Goal: Information Seeking & Learning: Learn about a topic

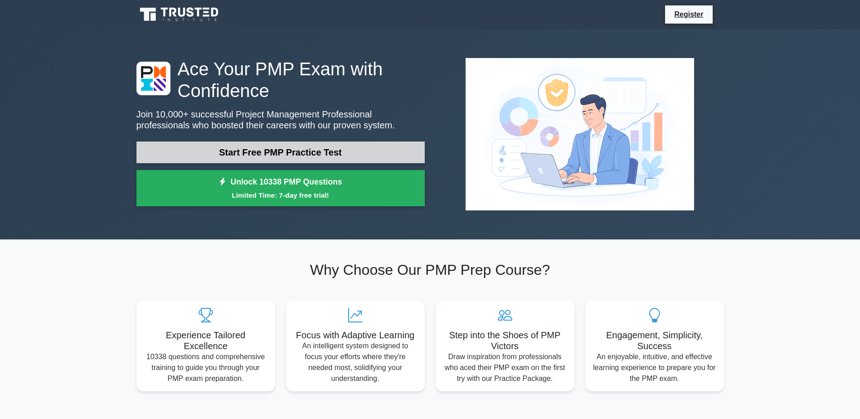
click at [365, 148] on link "Start Free PMP Practice Test" at bounding box center [281, 153] width 288 height 22
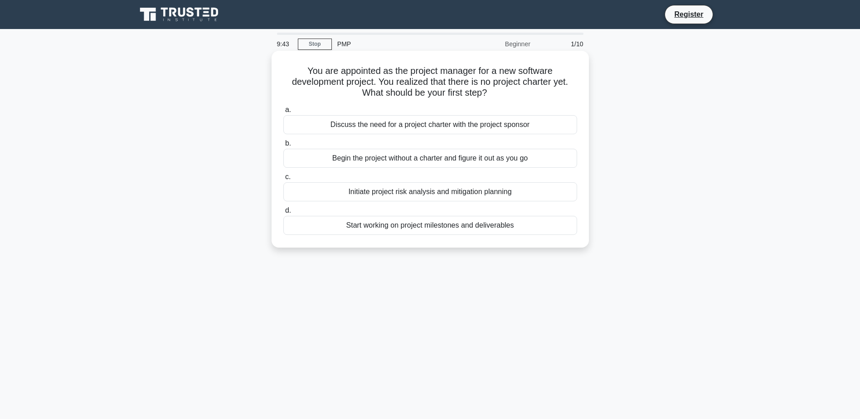
click at [427, 229] on div "Start working on project milestones and deliverables" at bounding box center [430, 225] width 294 height 19
click at [283, 214] on input "d. Start working on project milestones and deliverables" at bounding box center [283, 211] width 0 height 6
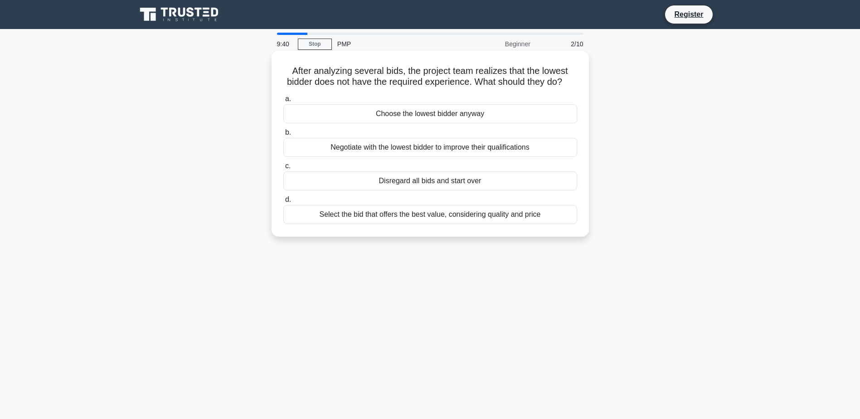
click at [432, 191] on div "Disregard all bids and start over" at bounding box center [430, 180] width 294 height 19
click at [283, 169] on input "c. Disregard all bids and start over" at bounding box center [283, 166] width 0 height 6
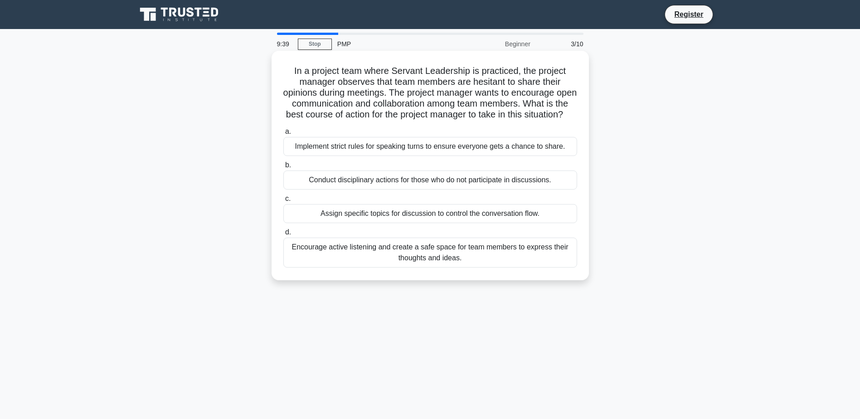
click at [430, 188] on div "Conduct disciplinary actions for those who do not participate in discussions." at bounding box center [430, 180] width 294 height 19
click at [283, 168] on input "b. Conduct disciplinary actions for those who do not participate in discussions." at bounding box center [283, 165] width 0 height 6
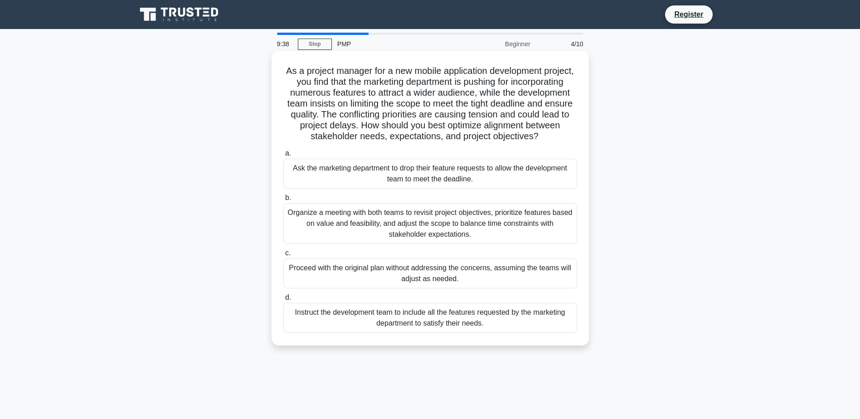
click at [440, 235] on div "Organize a meeting with both teams to revisit project objectives, prioritize fe…" at bounding box center [430, 223] width 294 height 41
click at [283, 201] on input "b. Organize a meeting with both teams to revisit project objectives, prioritize…" at bounding box center [283, 198] width 0 height 6
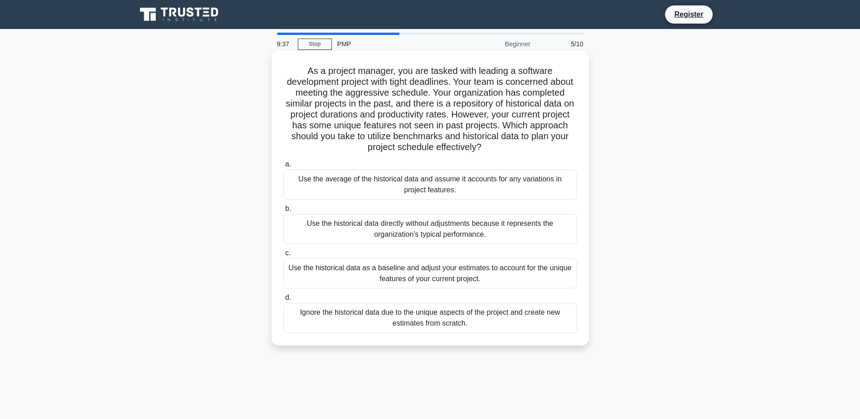
click at [440, 278] on div "Use the historical data as a baseline and adjust your estimates to account for …" at bounding box center [430, 274] width 294 height 30
click at [283, 256] on input "c. Use the historical data as a baseline and adjust your estimates to account f…" at bounding box center [283, 253] width 0 height 6
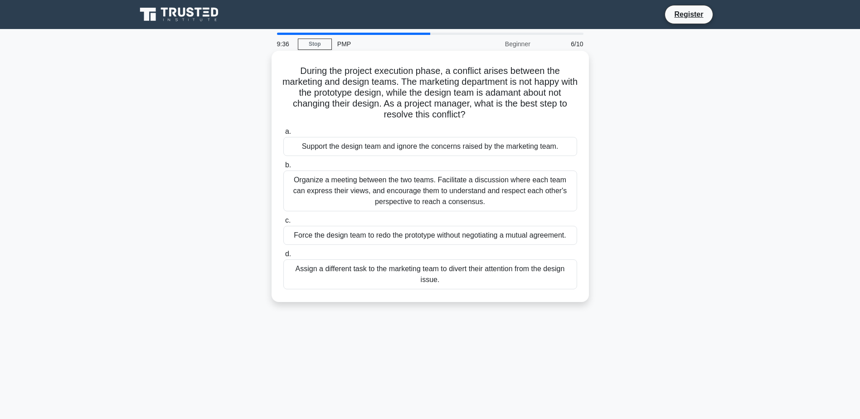
click at [441, 269] on div "Assign a different task to the marketing team to divert their attention from th…" at bounding box center [430, 274] width 294 height 30
click at [283, 257] on input "d. Assign a different task to the marketing team to divert their attention from…" at bounding box center [283, 254] width 0 height 6
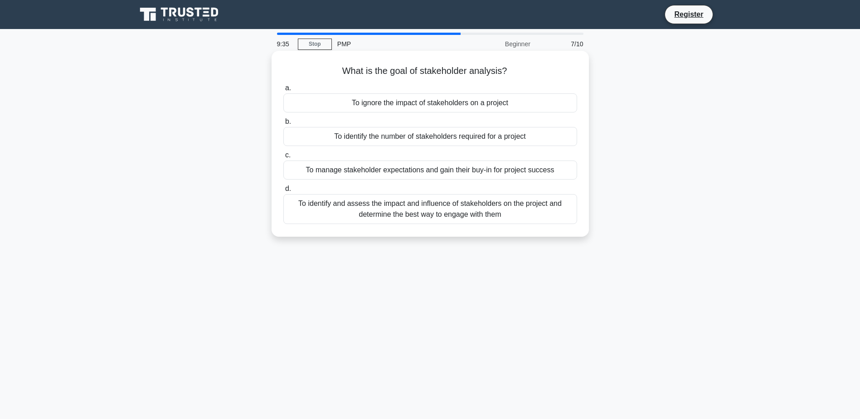
click at [435, 128] on div "To identify the number of stakeholders required for a project" at bounding box center [430, 136] width 294 height 19
click at [283, 125] on input "b. To identify the number of stakeholders required for a project" at bounding box center [283, 122] width 0 height 6
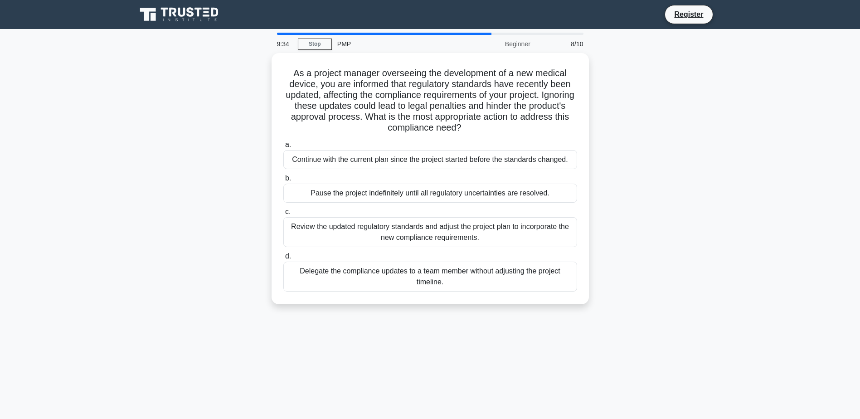
click at [435, 140] on label "a. Continue with the current plan since the project started before the standard…" at bounding box center [430, 154] width 294 height 30
click at [283, 142] on input "a. Continue with the current plan since the project started before the standard…" at bounding box center [283, 145] width 0 height 6
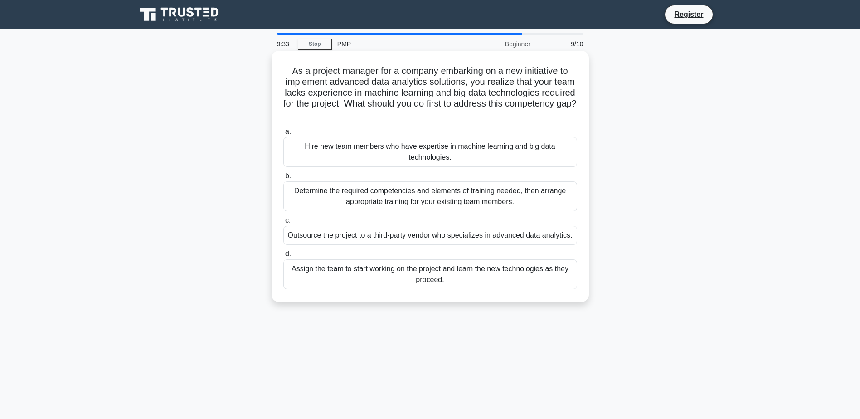
click at [433, 144] on div "Hire new team members who have expertise in machine learning and big data techn…" at bounding box center [430, 152] width 294 height 30
click at [283, 135] on input "a. Hire new team members who have expertise in machine learning and big data te…" at bounding box center [283, 132] width 0 height 6
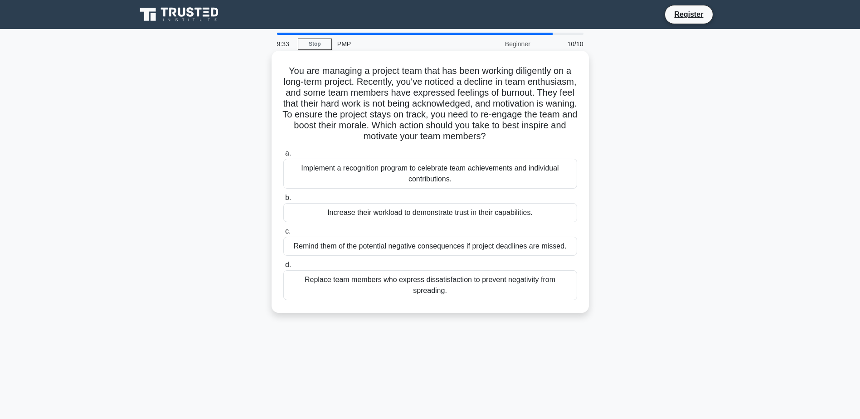
click at [433, 174] on div "Implement a recognition program to celebrate team achievements and individual c…" at bounding box center [430, 174] width 294 height 30
click at [283, 156] on input "a. Implement a recognition program to celebrate team achievements and individua…" at bounding box center [283, 154] width 0 height 6
